Goal: Check status: Check status

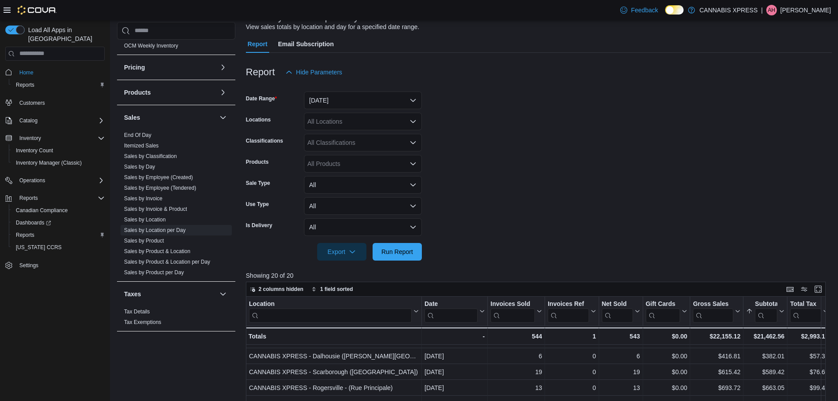
scroll to position [9, 0]
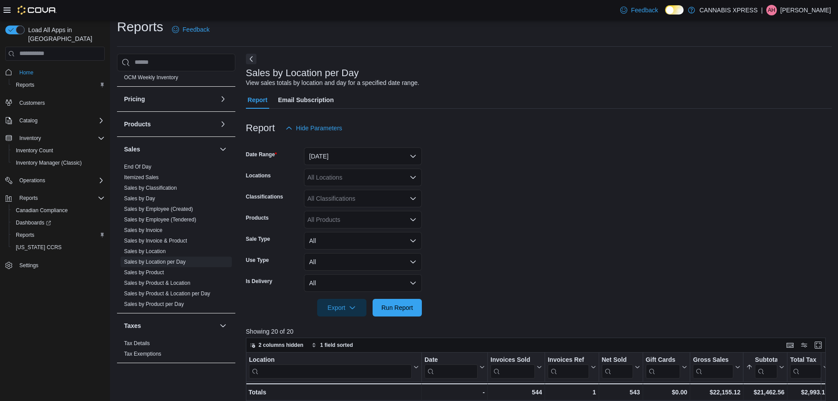
click at [414, 178] on icon "Open list of options" at bounding box center [413, 177] width 7 height 7
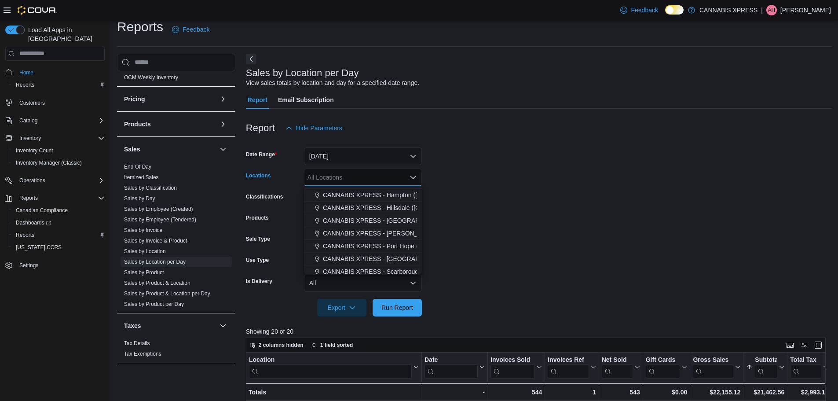
scroll to position [70, 0]
click at [402, 223] on span "CANNABIS XPRESS - [PERSON_NAME] ([GEOGRAPHIC_DATA])" at bounding box center [415, 224] width 184 height 9
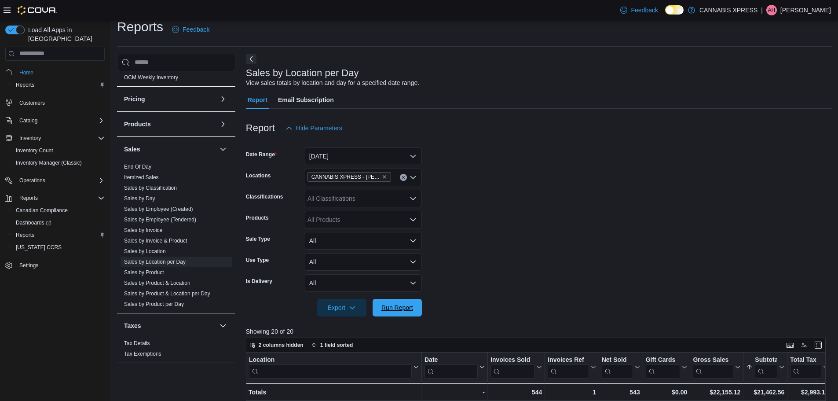
drag, startPoint x: 386, startPoint y: 312, endPoint x: 507, endPoint y: 265, distance: 130.0
click at [386, 312] on span "Run Report" at bounding box center [397, 308] width 39 height 18
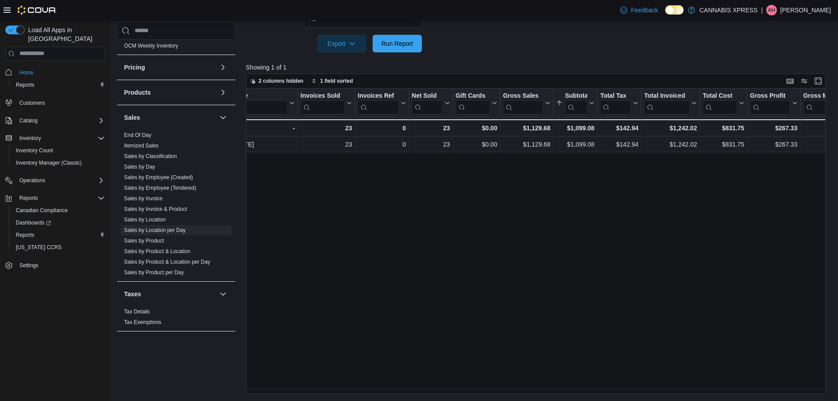
scroll to position [0, 184]
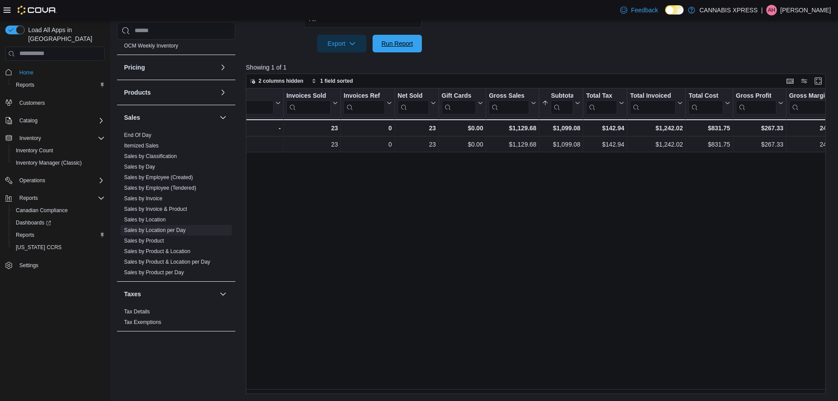
drag, startPoint x: 400, startPoint y: 52, endPoint x: 415, endPoint y: 93, distance: 44.0
click at [400, 52] on span "Run Report" at bounding box center [397, 44] width 39 height 18
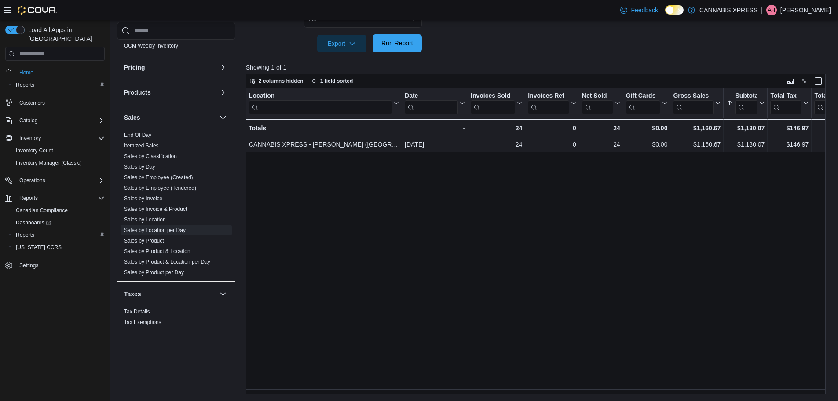
click at [402, 47] on span "Run Report" at bounding box center [398, 43] width 32 height 9
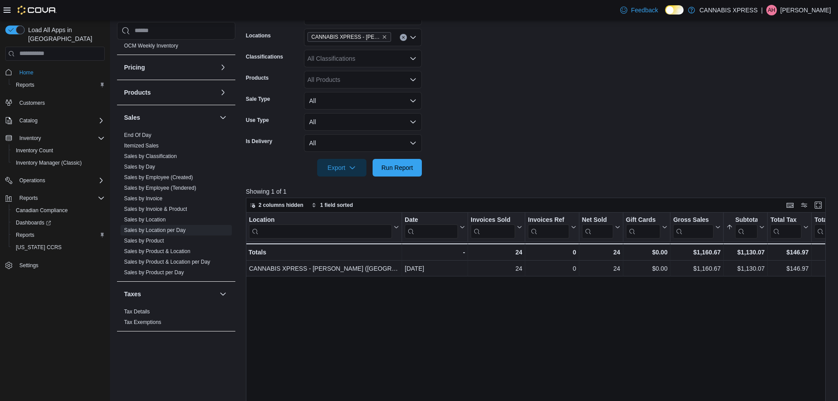
scroll to position [0, 0]
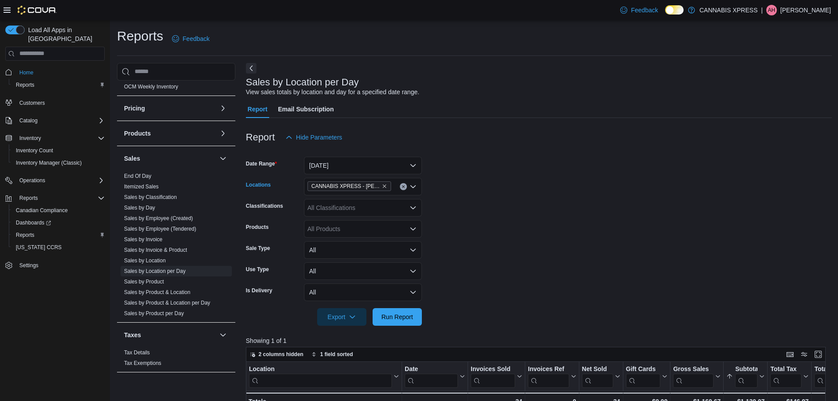
click at [404, 189] on button "Clear input" at bounding box center [403, 186] width 7 height 7
click at [476, 239] on form "Date Range [DATE] Locations All Locations Classifications All Classifications P…" at bounding box center [539, 236] width 586 height 180
drag, startPoint x: 400, startPoint y: 319, endPoint x: 555, endPoint y: 227, distance: 179.8
click at [403, 315] on span "Run Report" at bounding box center [398, 317] width 32 height 9
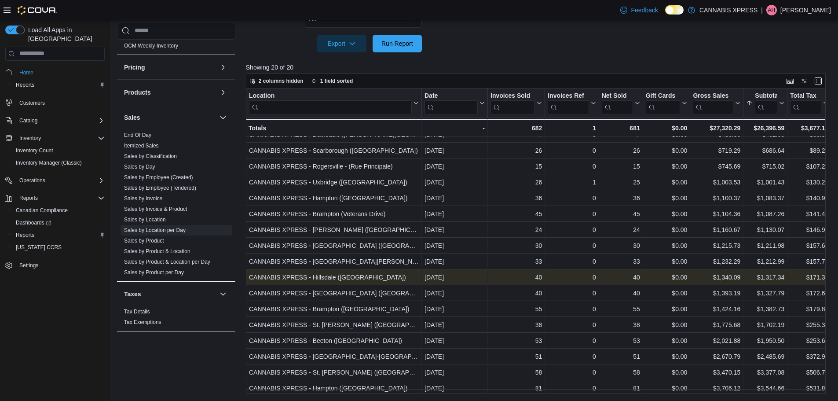
scroll to position [63, 0]
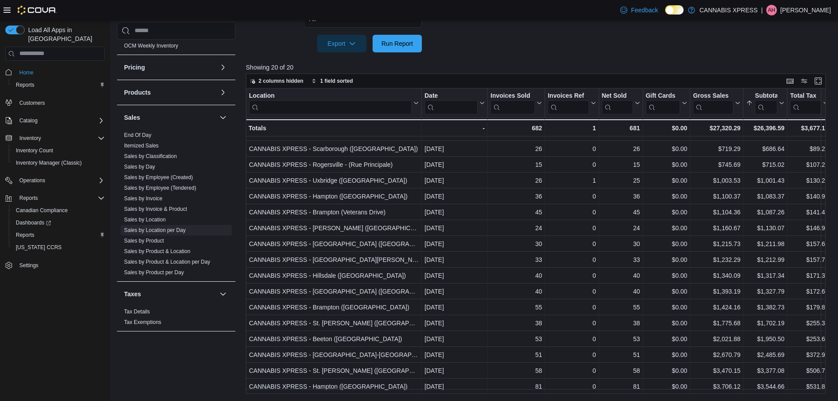
click at [566, 60] on div at bounding box center [539, 57] width 586 height 11
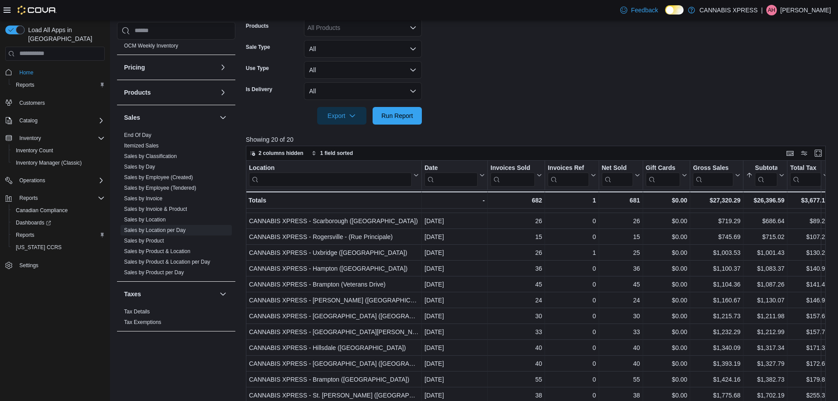
scroll to position [185, 0]
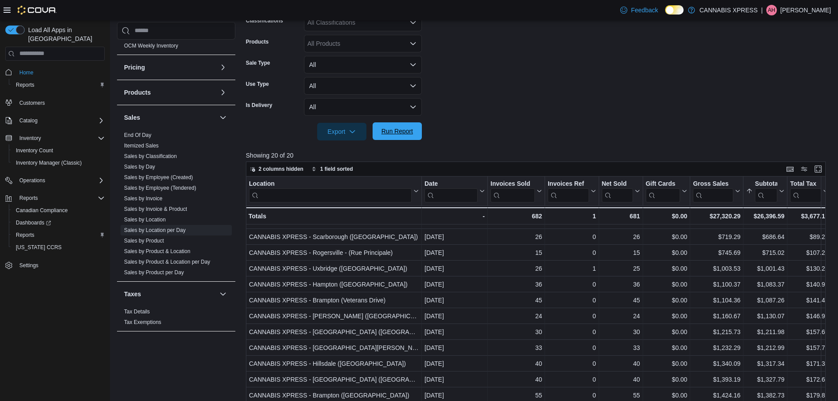
click at [398, 132] on span "Run Report" at bounding box center [398, 131] width 32 height 9
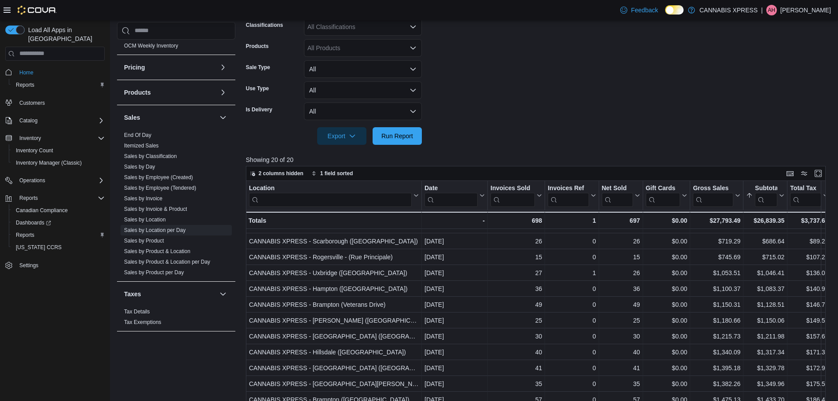
scroll to position [0, 0]
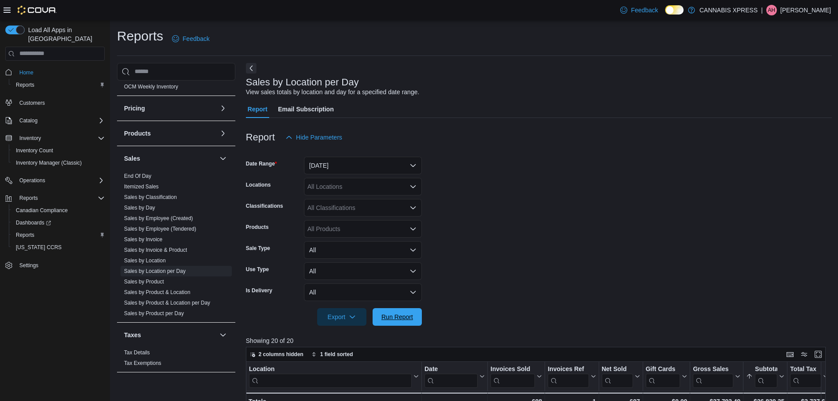
drag, startPoint x: 397, startPoint y: 318, endPoint x: 485, endPoint y: 306, distance: 89.3
click at [397, 318] on span "Run Report" at bounding box center [398, 317] width 32 height 9
click at [176, 228] on link "Sales by Employee (Tendered)" at bounding box center [160, 229] width 72 height 6
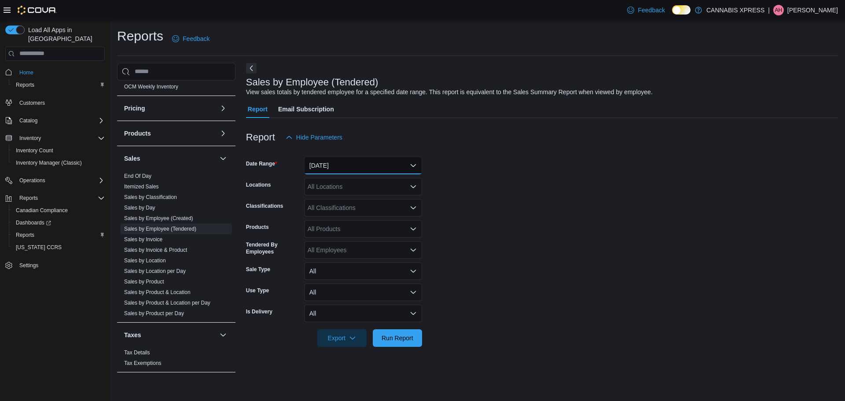
click at [412, 164] on button "[DATE]" at bounding box center [363, 166] width 118 height 18
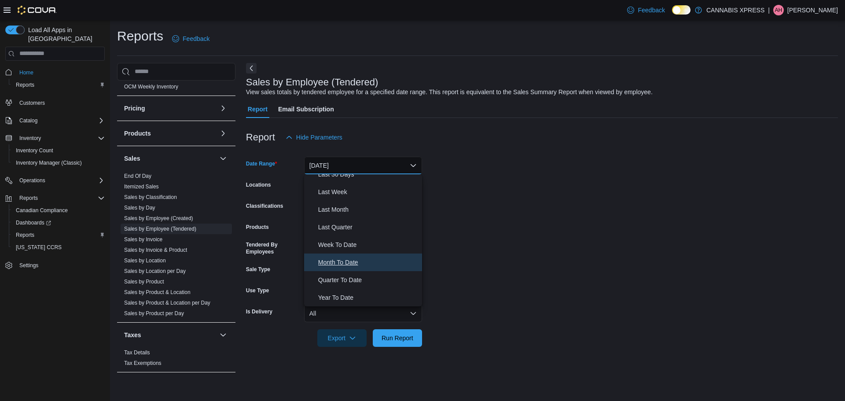
click at [353, 265] on span "Month To Date" at bounding box center [368, 262] width 100 height 11
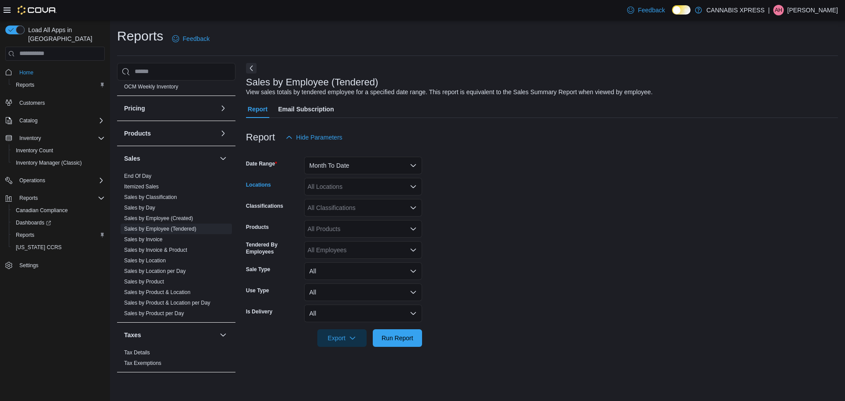
click at [412, 188] on icon "Open list of options" at bounding box center [413, 186] width 5 height 3
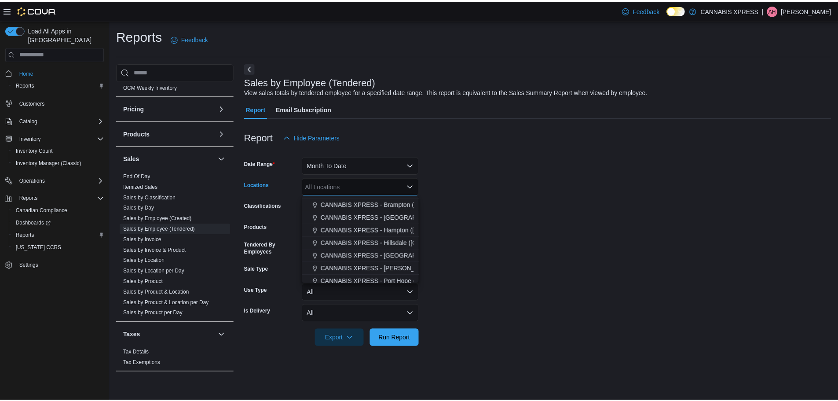
scroll to position [53, 0]
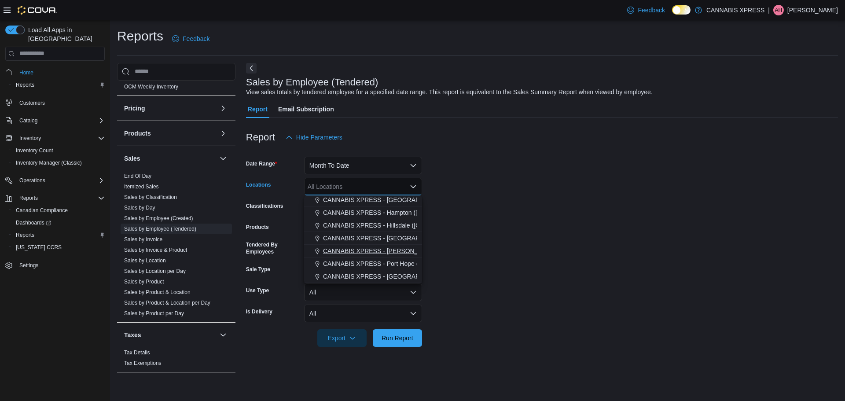
click at [397, 252] on span "CANNABIS XPRESS - [PERSON_NAME] ([GEOGRAPHIC_DATA])" at bounding box center [415, 250] width 184 height 9
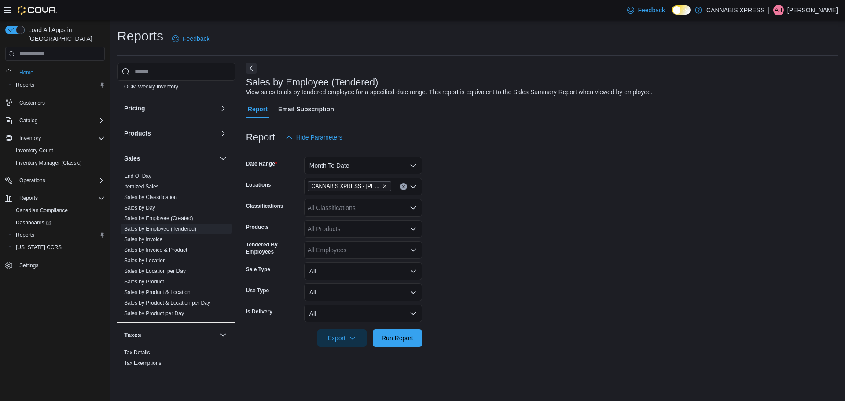
drag, startPoint x: 396, startPoint y: 340, endPoint x: 496, endPoint y: 282, distance: 116.3
click at [396, 339] on span "Run Report" at bounding box center [398, 338] width 32 height 9
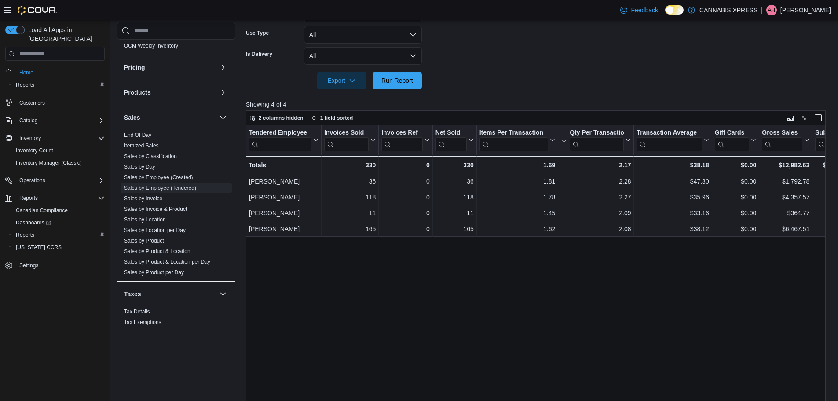
scroll to position [264, 0]
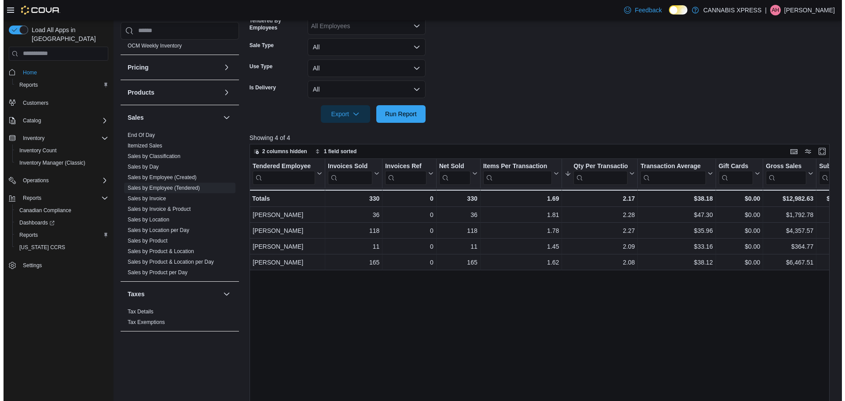
scroll to position [0, 0]
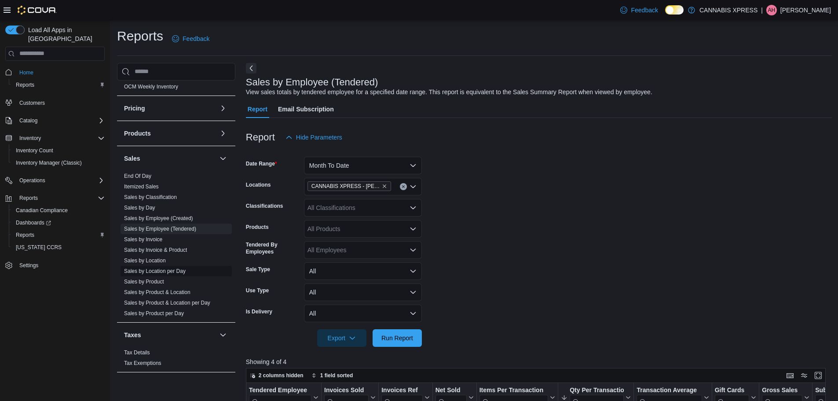
click at [161, 270] on link "Sales by Location per Day" at bounding box center [155, 271] width 62 height 6
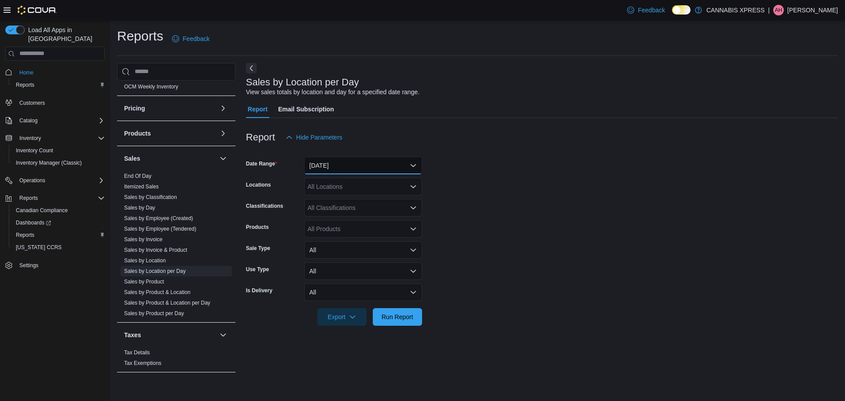
click at [415, 165] on button "[DATE]" at bounding box center [363, 166] width 118 height 18
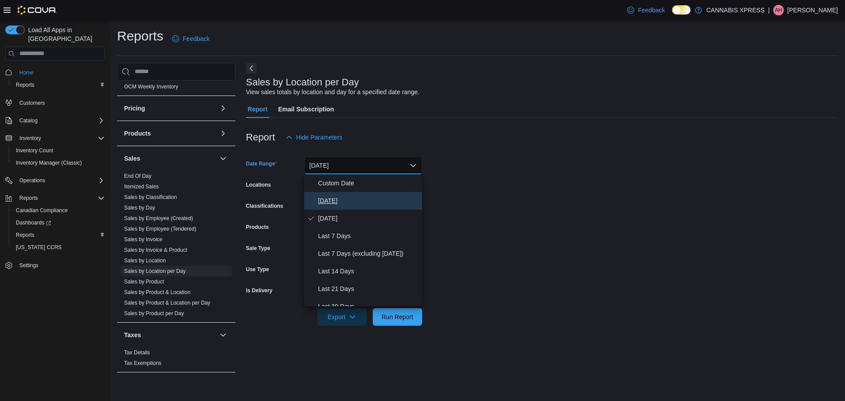
click at [335, 204] on span "[DATE]" at bounding box center [368, 200] width 100 height 11
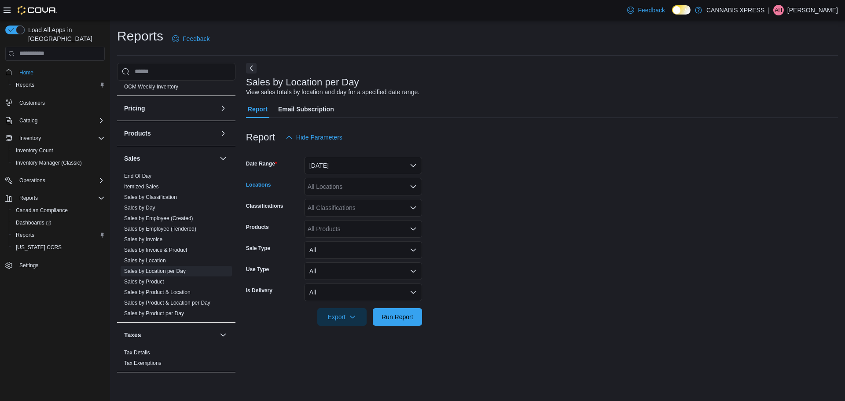
click at [411, 189] on icon "Open list of options" at bounding box center [413, 186] width 7 height 7
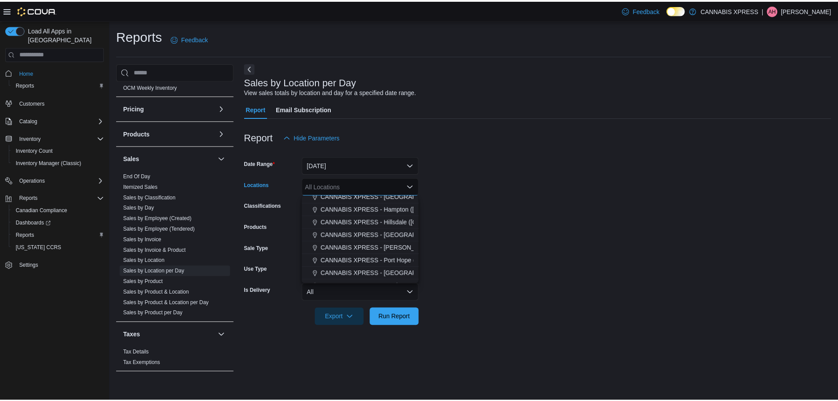
scroll to position [70, 0]
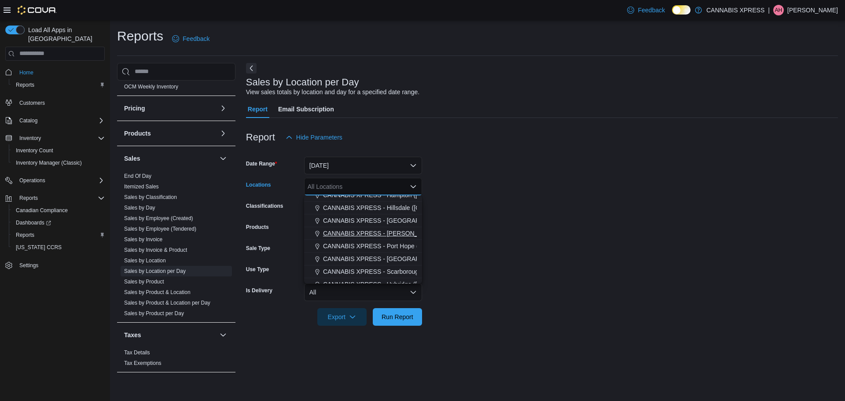
click at [401, 234] on span "CANNABIS XPRESS - [PERSON_NAME] ([GEOGRAPHIC_DATA])" at bounding box center [415, 233] width 184 height 9
click at [390, 317] on span "Run Report" at bounding box center [398, 316] width 32 height 9
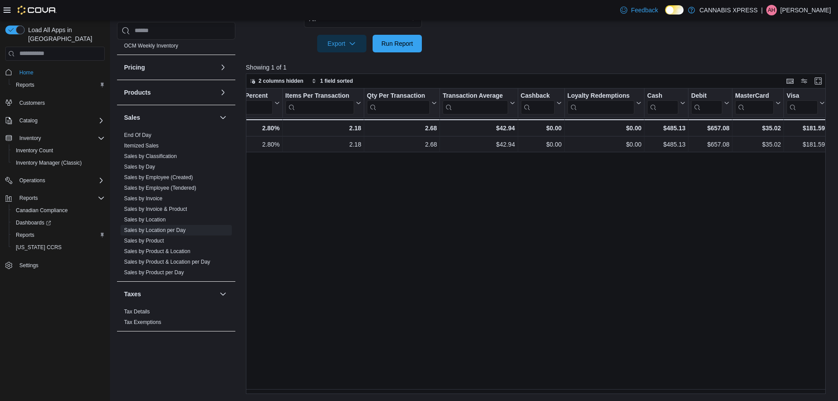
scroll to position [0, 880]
